Goal: Communication & Community: Participate in discussion

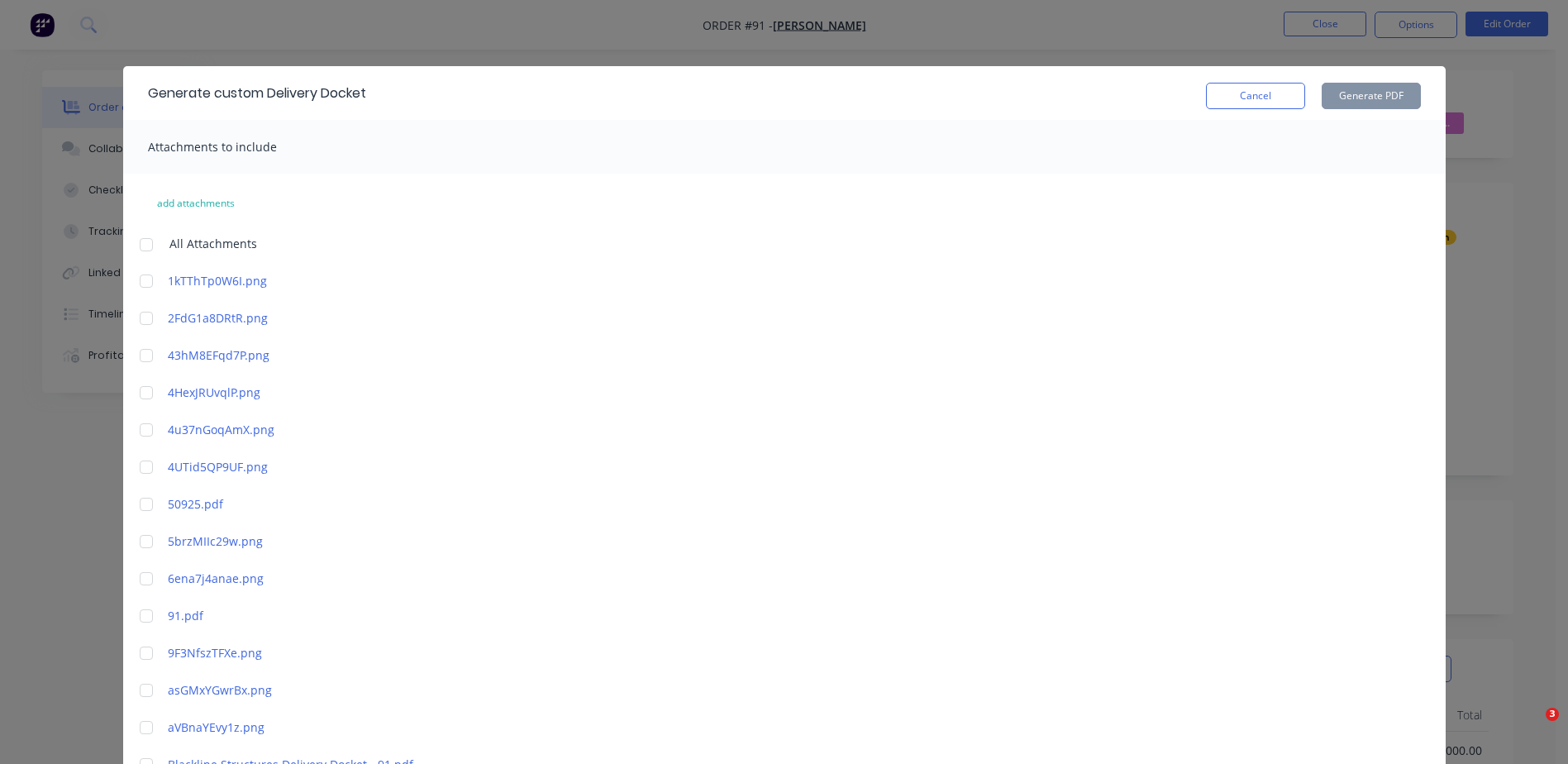
click at [1266, 102] on button "Cancel" at bounding box center [1256, 95] width 100 height 26
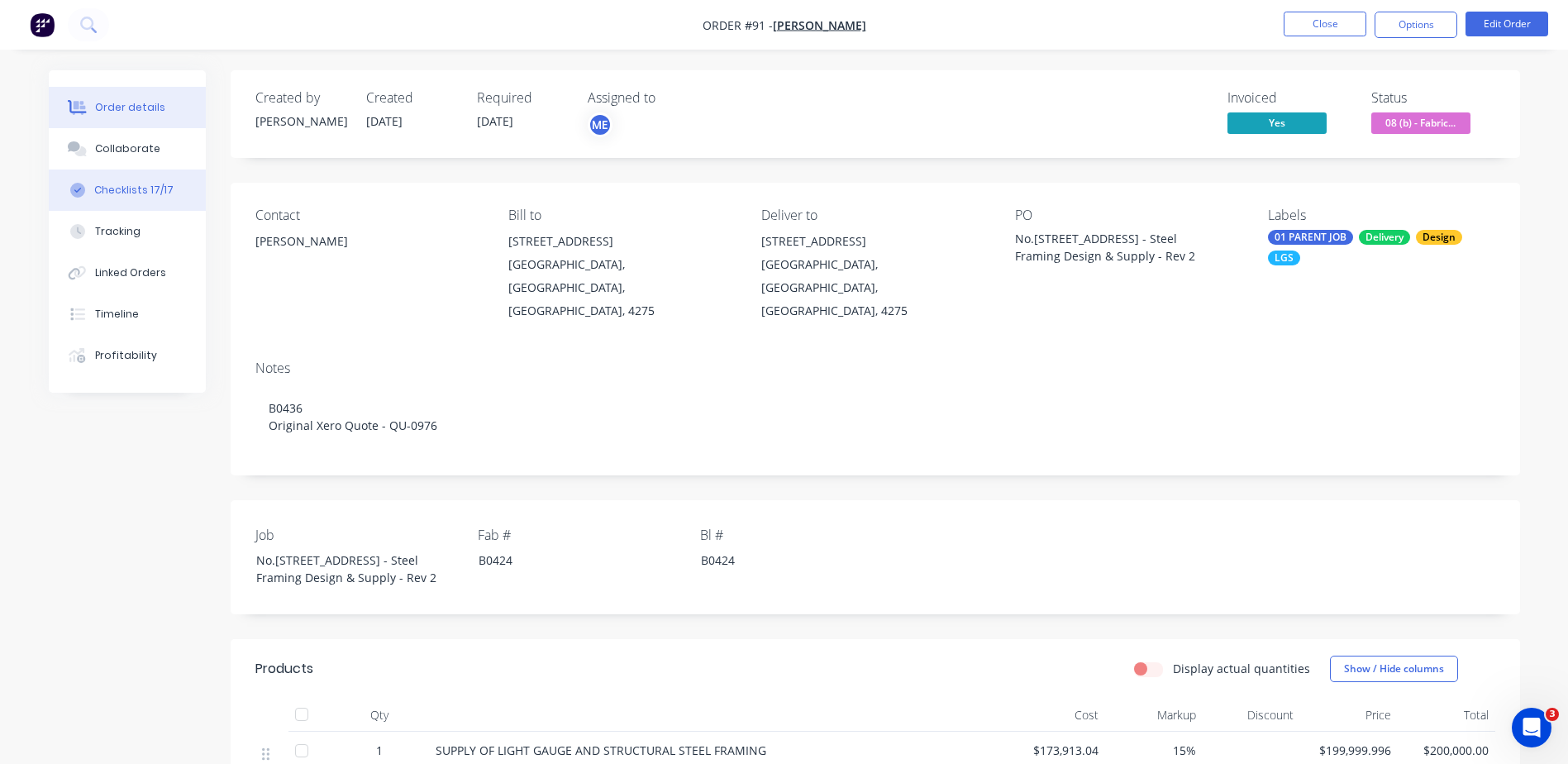
click at [153, 189] on div "Checklists 17/17" at bounding box center [134, 190] width 79 height 15
type textarea "x"
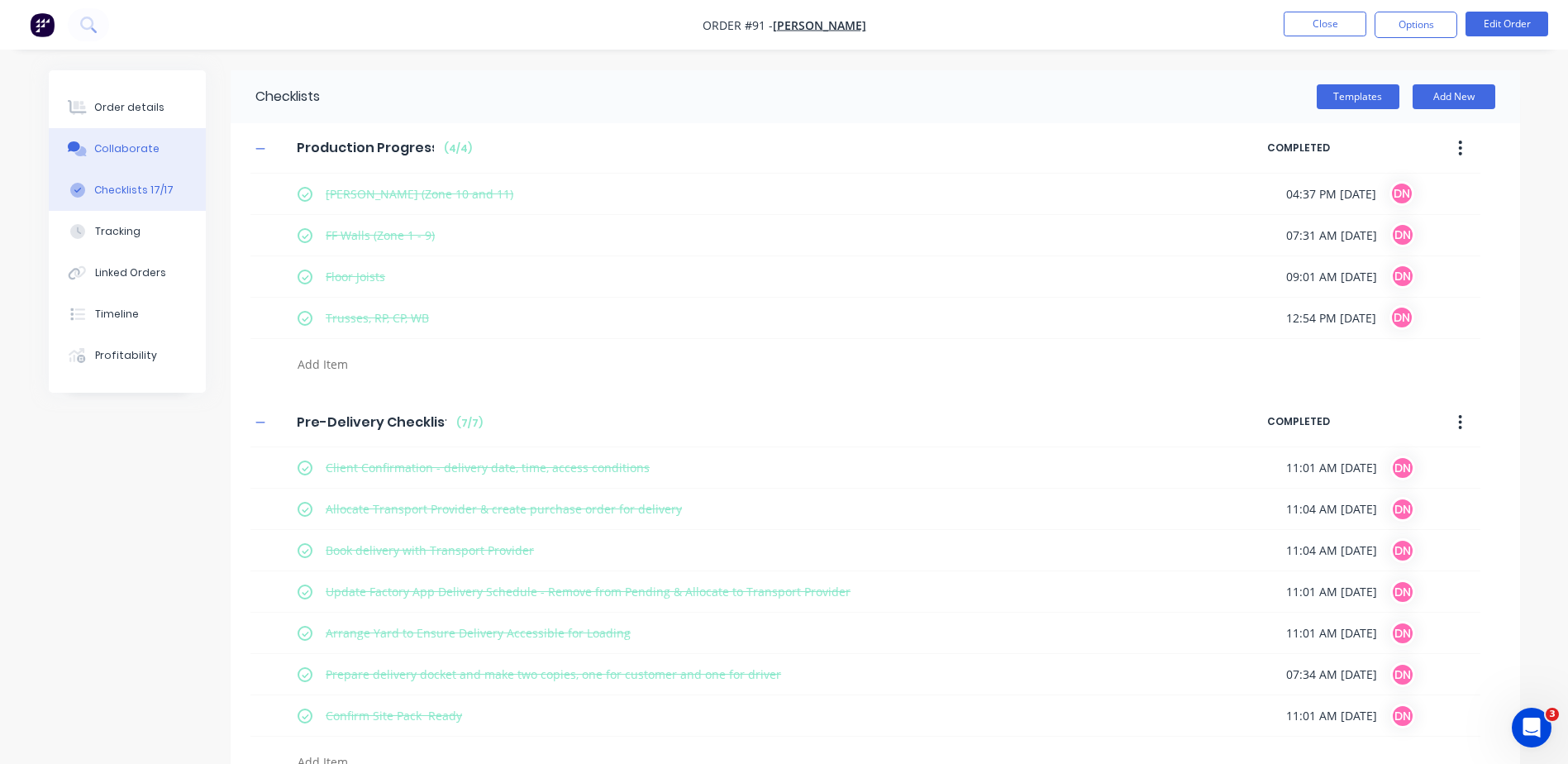
click at [172, 149] on button "Collaborate" at bounding box center [127, 149] width 157 height 41
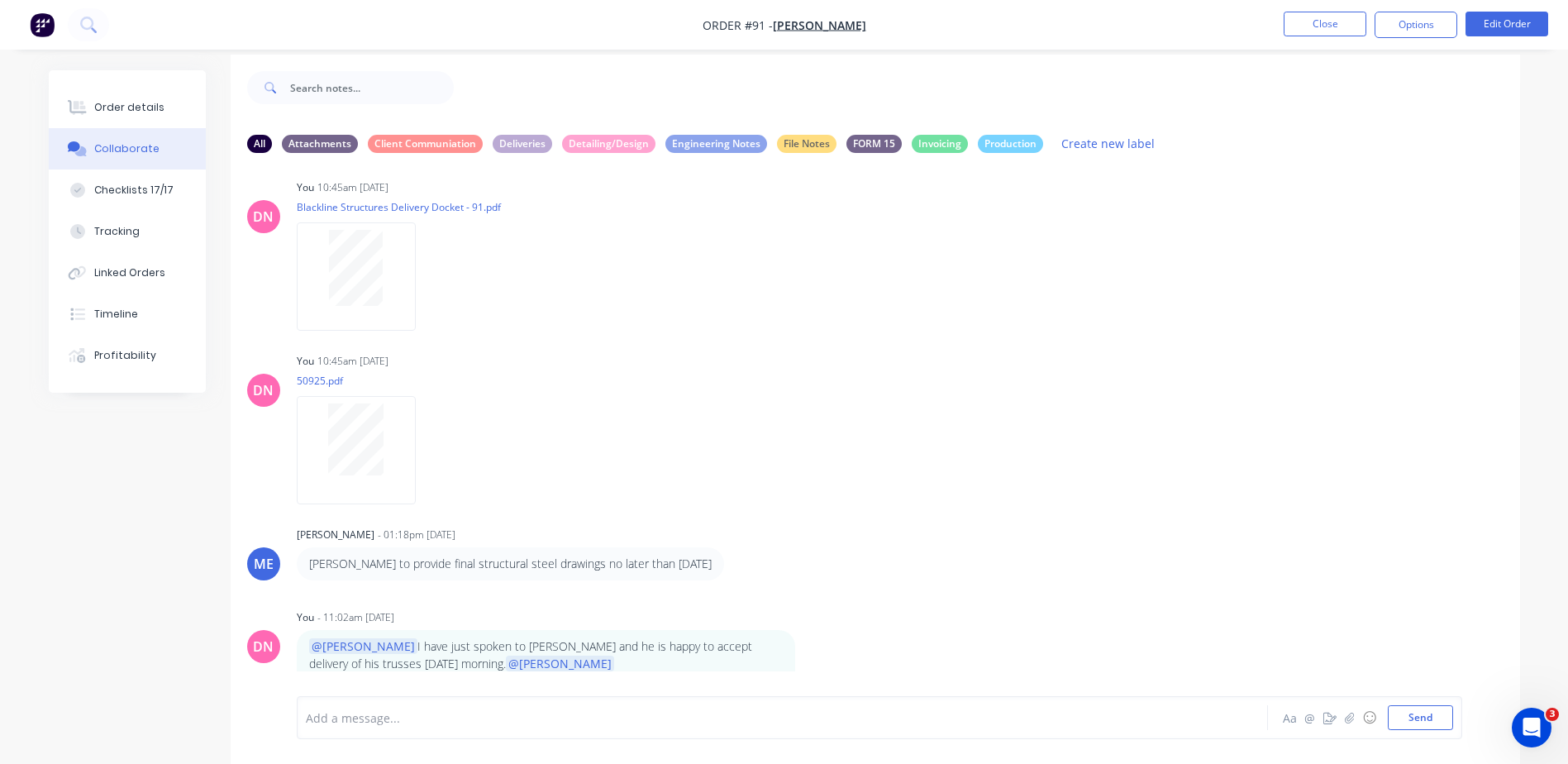
scroll to position [25, 0]
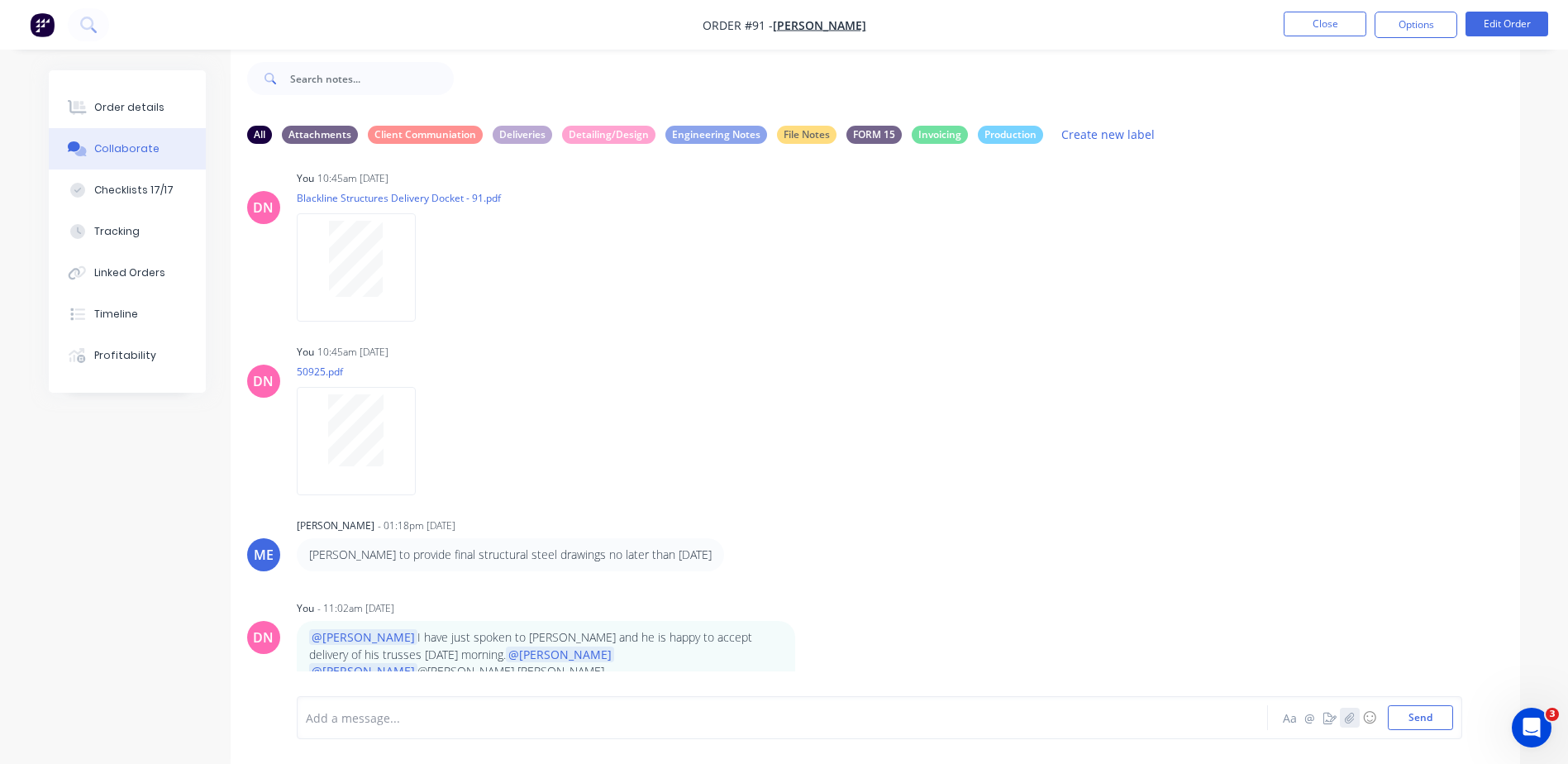
click at [1352, 721] on icon "button" at bounding box center [1350, 717] width 9 height 11
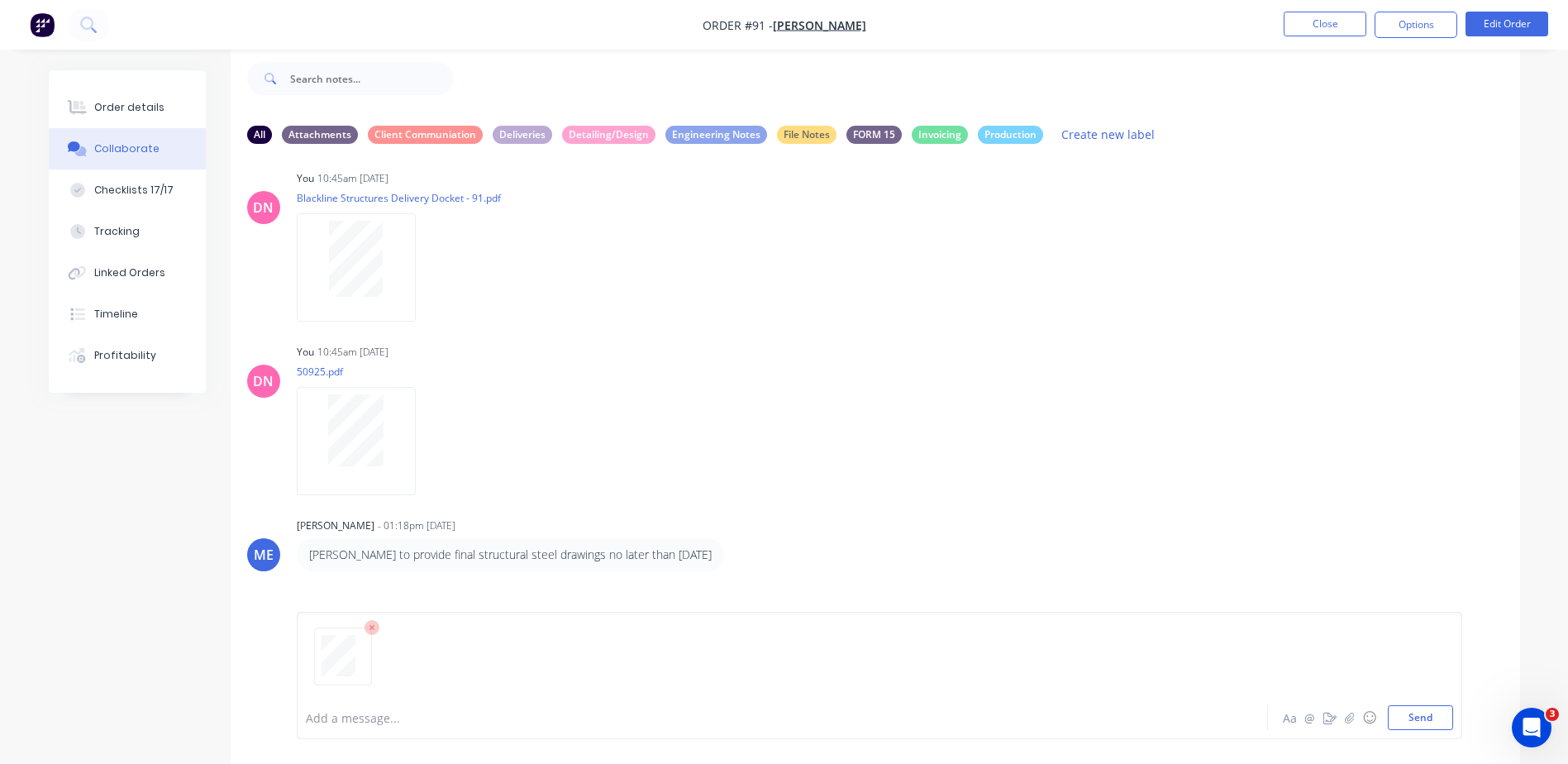
click at [354, 715] on div at bounding box center [737, 717] width 860 height 17
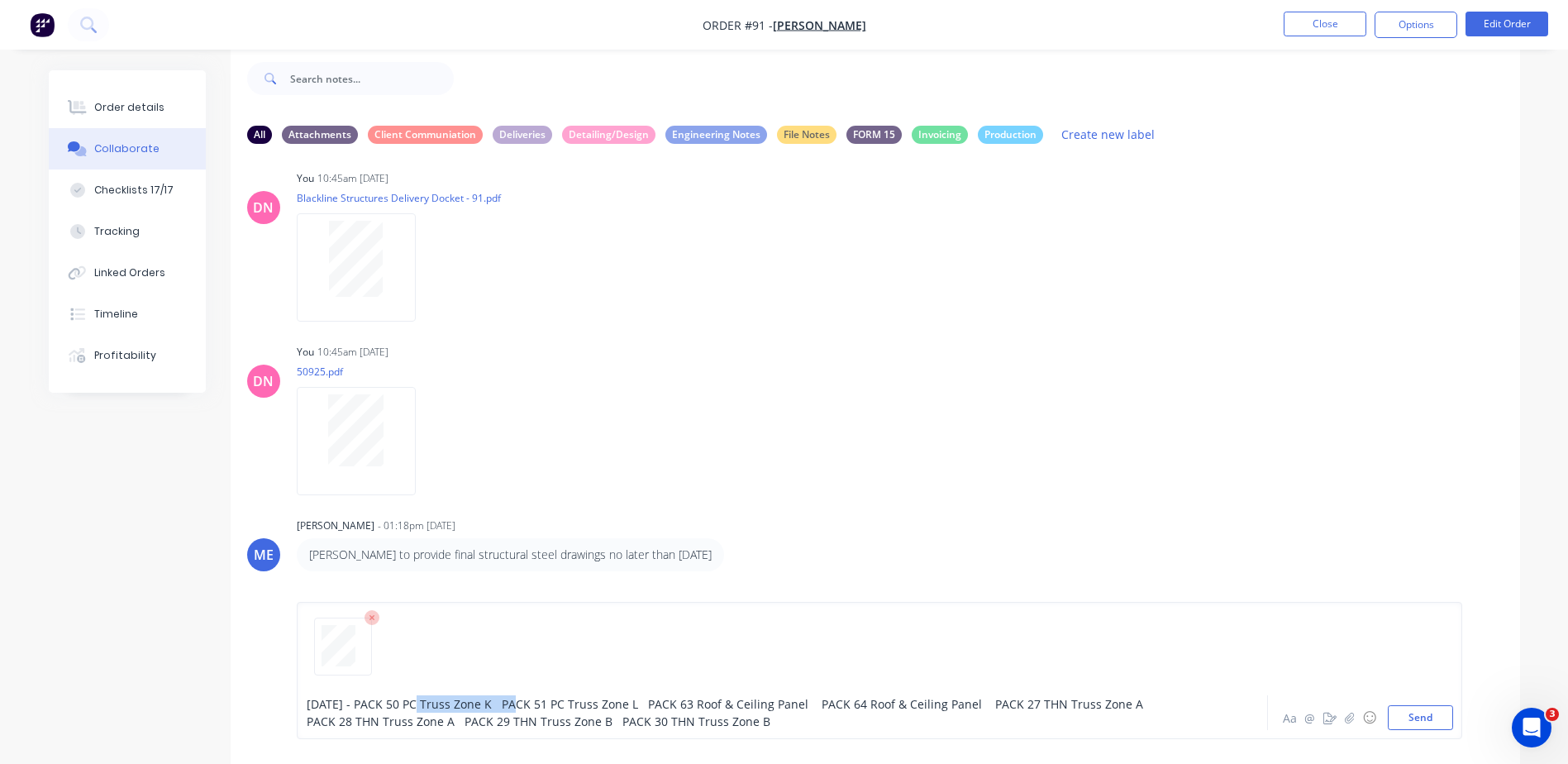
drag, startPoint x: 414, startPoint y: 703, endPoint x: 506, endPoint y: 703, distance: 92.0
click at [506, 703] on span "10/09/25 - PACK 50 PC Truss Zone K PACK 51 PC Truss Zone L PACK 63 Roof & Ceili…" at bounding box center [730, 713] width 846 height 33
click at [473, 704] on span "10/09/25 - PACK 50 PC Truss Zone K PACK 51 PC Truss Zone L PACK 63 Roof & Ceili…" at bounding box center [730, 713] width 846 height 33
click at [461, 703] on span "10/09/25 - PACK 50 PC Truss Zone K PACK 51 PC Truss Zone L PACK 63 Roof & Ceili…" at bounding box center [730, 713] width 846 height 33
click at [509, 705] on span "10/09/25 - PACK 50 PC Truss Zone K PACK 51 PC Truss Zone L PACK 63 Roof & Ceili…" at bounding box center [730, 713] width 846 height 33
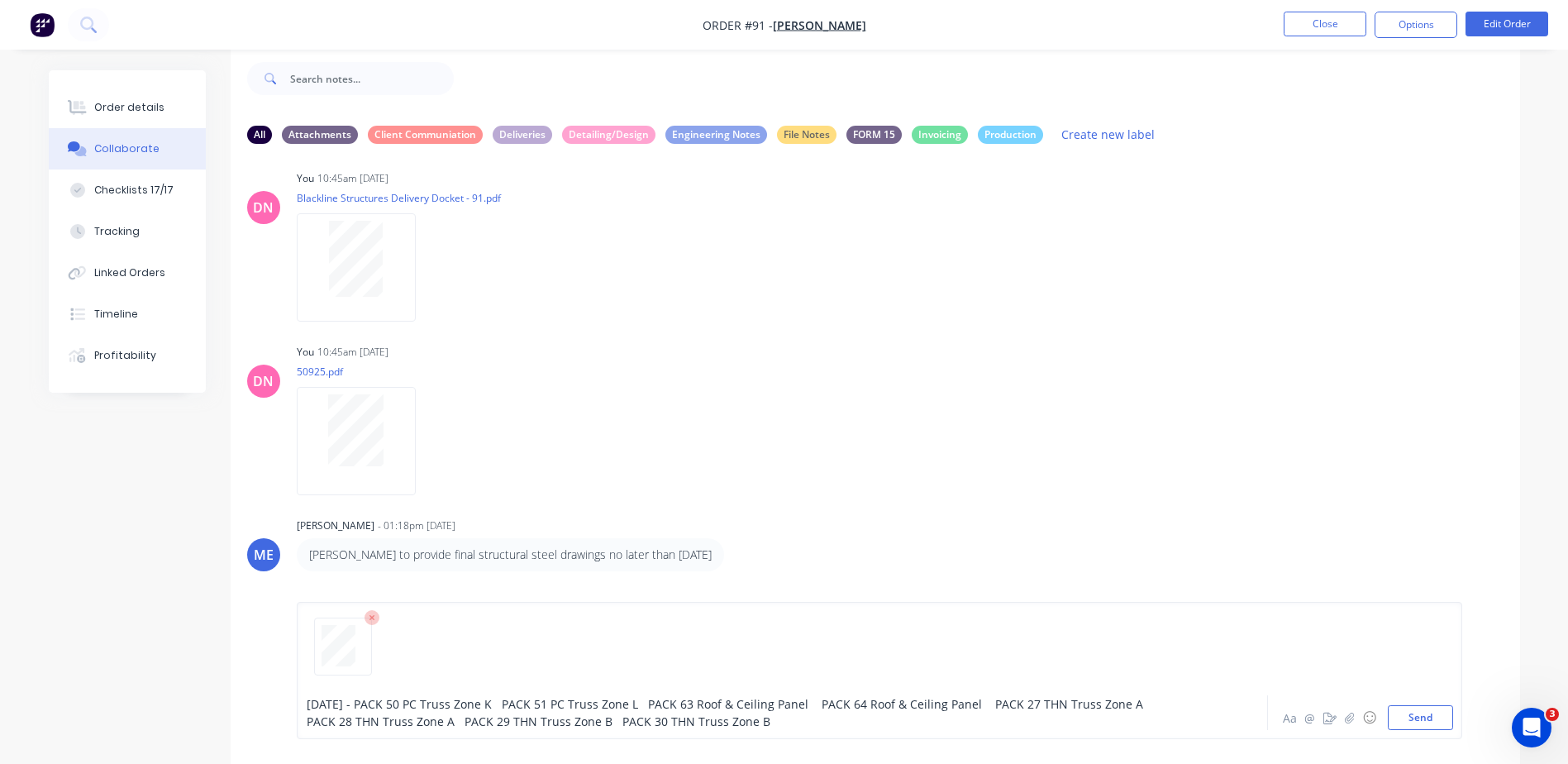
click at [497, 706] on span "10/09/25 - PACK 50 PC Truss Zone K PACK 51 PC Truss Zone L PACK 63 Roof & Ceili…" at bounding box center [730, 713] width 846 height 33
click at [504, 704] on span "10/09/25 - PACK 50 PC Truss Zone K PACK 51 PC Truss Zone L PACK 63 Roof & Ceili…" at bounding box center [730, 713] width 846 height 33
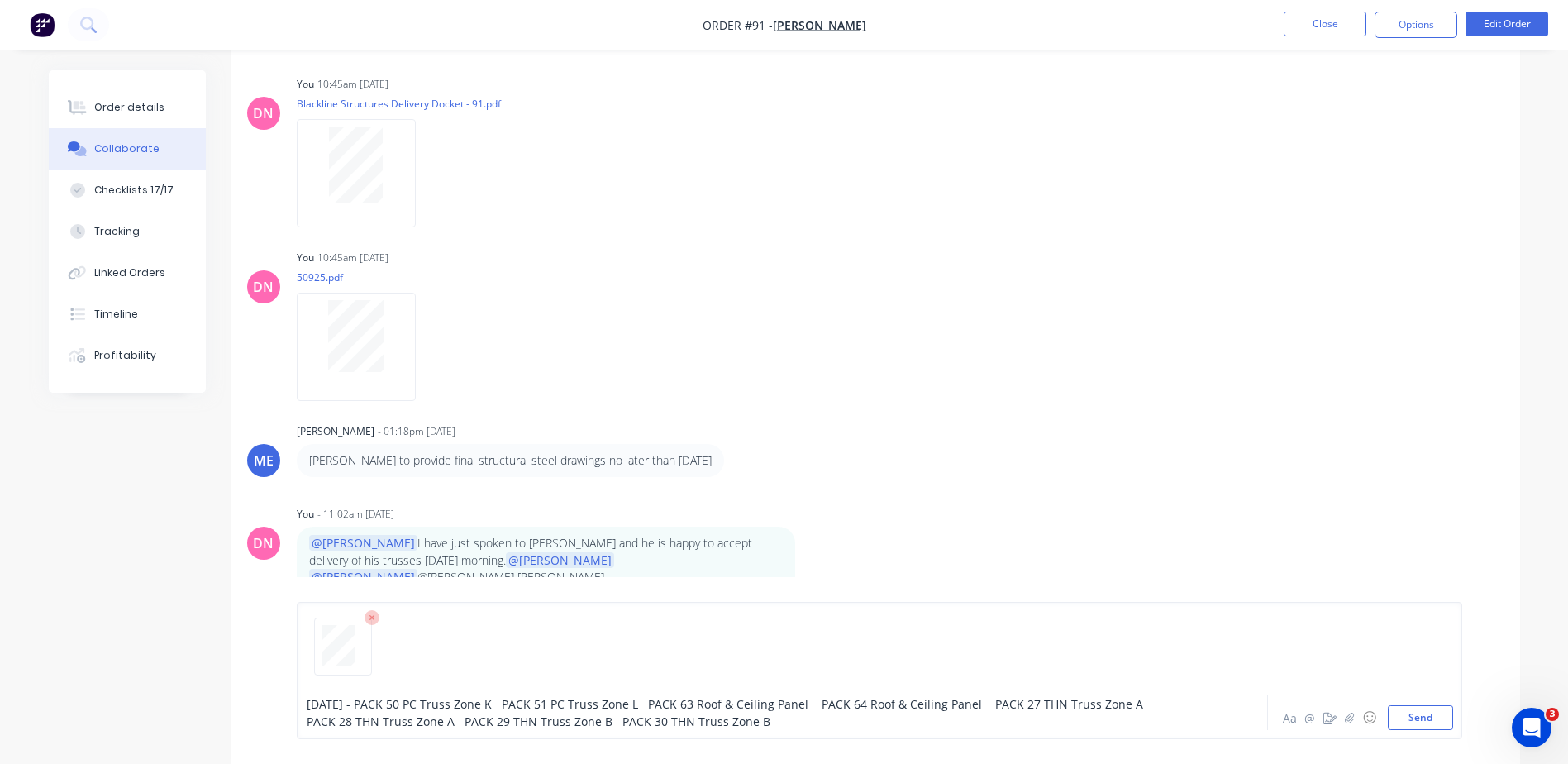
drag, startPoint x: 365, startPoint y: 707, endPoint x: 765, endPoint y: 760, distance: 403.5
click at [765, 760] on div "10/09/25 - PACK 50 PC Truss Zone K PACK 51 PC Truss Zone L PACK 63 Roof & Ceili…" at bounding box center [875, 671] width 1290 height 187
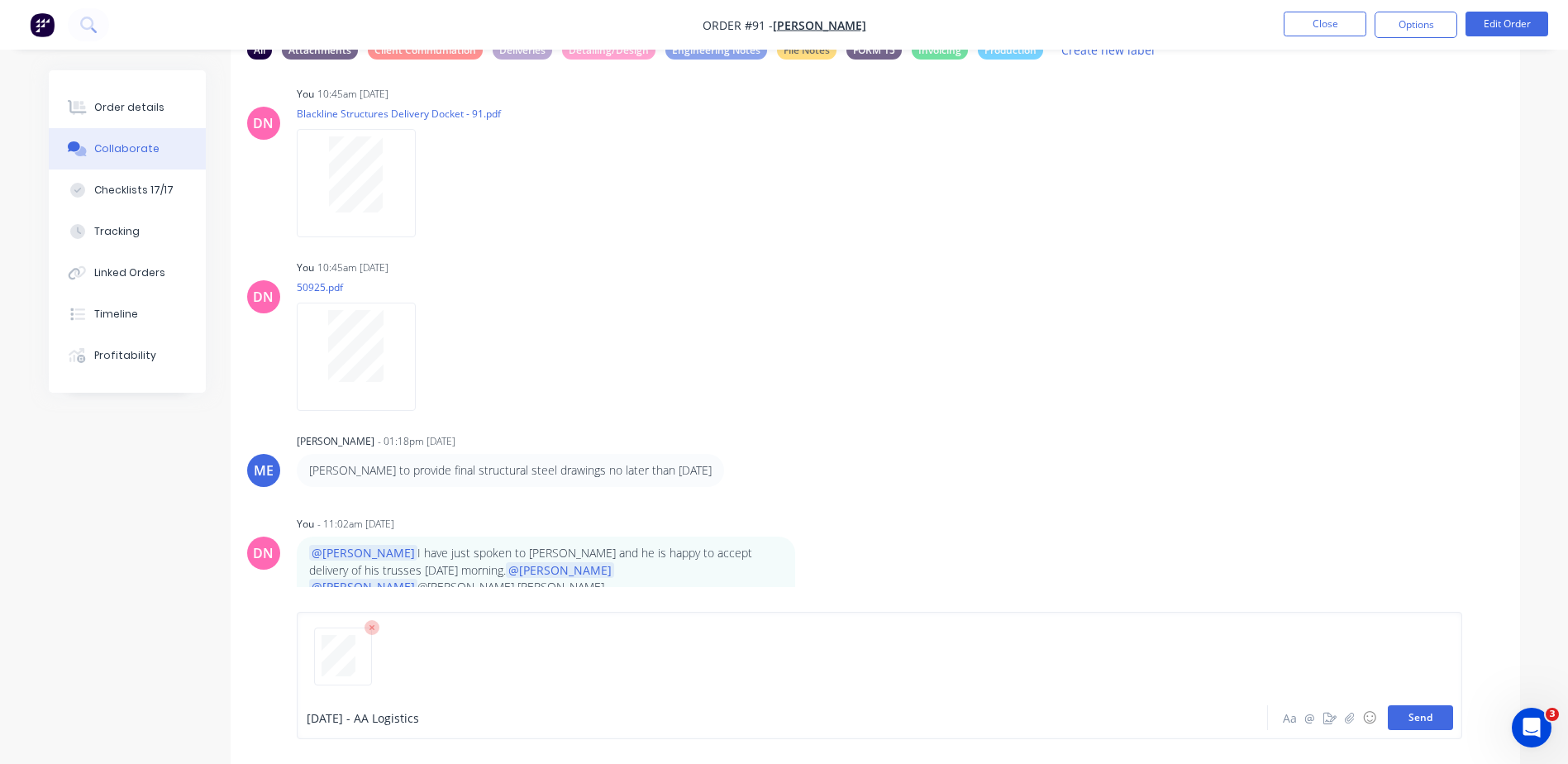
click at [1429, 725] on button "Send" at bounding box center [1420, 718] width 66 height 25
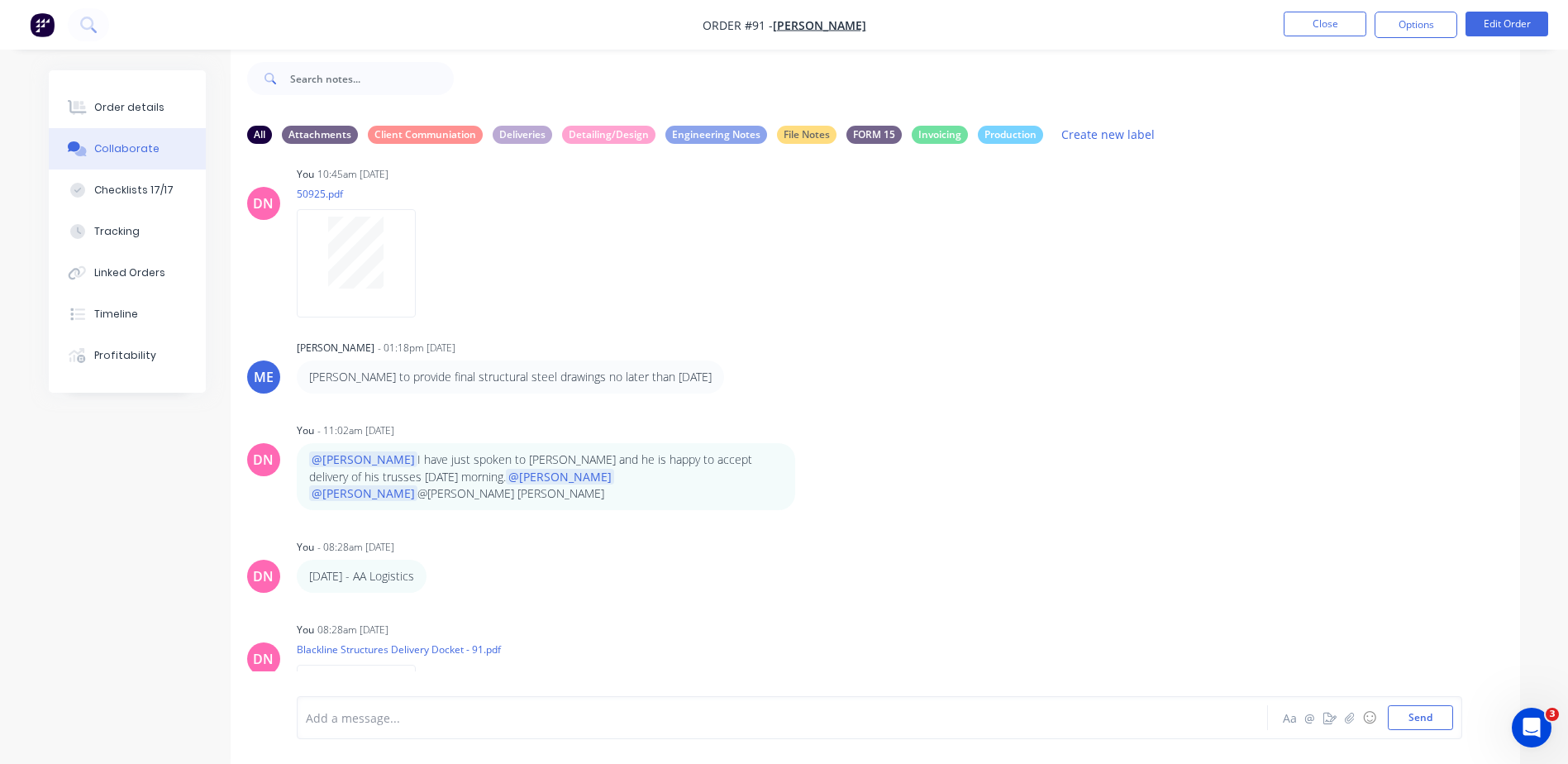
scroll to position [14601, 0]
